Goal: Task Accomplishment & Management: Manage account settings

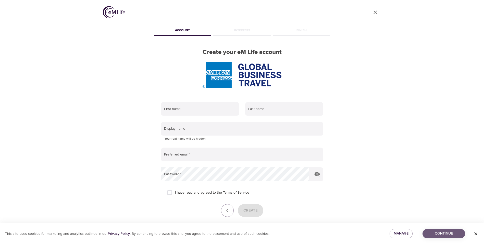
click at [447, 233] on span "Continue" at bounding box center [444, 233] width 34 height 6
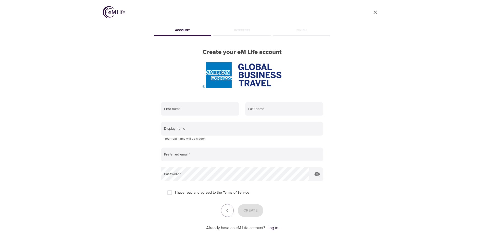
click at [169, 191] on input "I have read and agreed to the Terms of Service" at bounding box center [169, 192] width 11 height 11
checkbox input "true"
click at [275, 227] on link "Log in" at bounding box center [273, 227] width 11 height 5
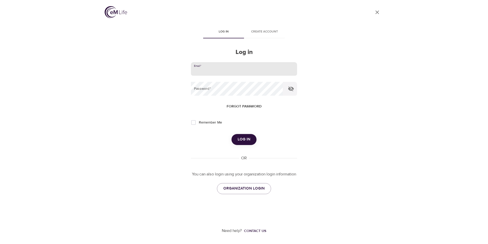
click at [223, 66] on input "email" at bounding box center [244, 69] width 106 height 14
type input "cheryl.wells@amexgbt.com"
click at [243, 138] on span "Log in" at bounding box center [244, 139] width 13 height 7
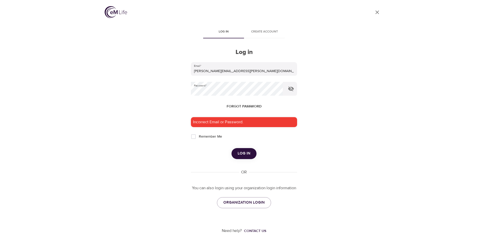
click at [240, 105] on span "Forgot password" at bounding box center [244, 106] width 35 height 6
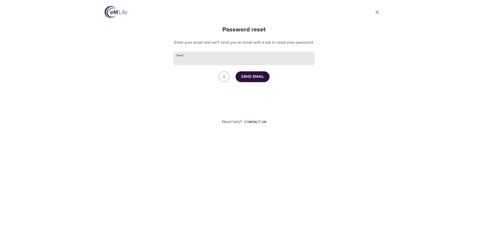
click at [200, 65] on input "Email   *" at bounding box center [244, 59] width 141 height 14
type input "cheryl.wells@amexgbt.com"
click at [246, 80] on span "Send Email" at bounding box center [252, 76] width 23 height 7
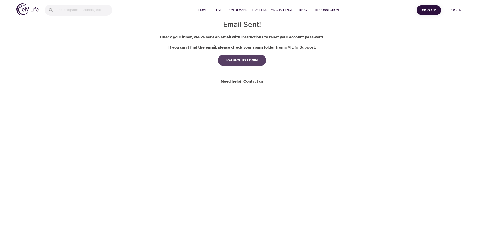
click at [245, 61] on div "RETURN TO LOGIN" at bounding box center [242, 60] width 40 height 5
